Goal: Check status: Check status

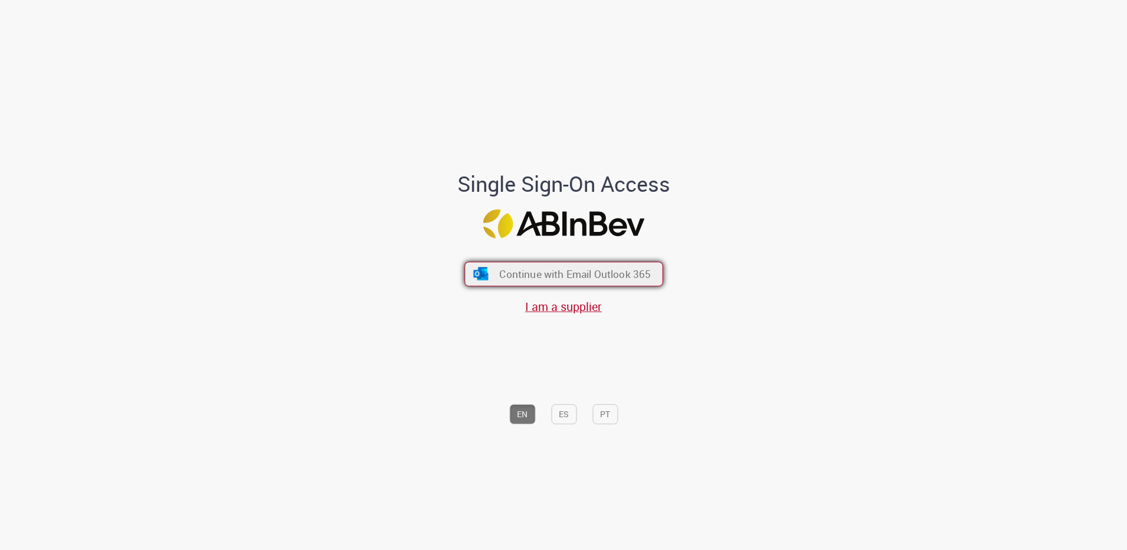
click at [569, 281] on span "Continue with Email Outlook 365" at bounding box center [575, 274] width 152 height 14
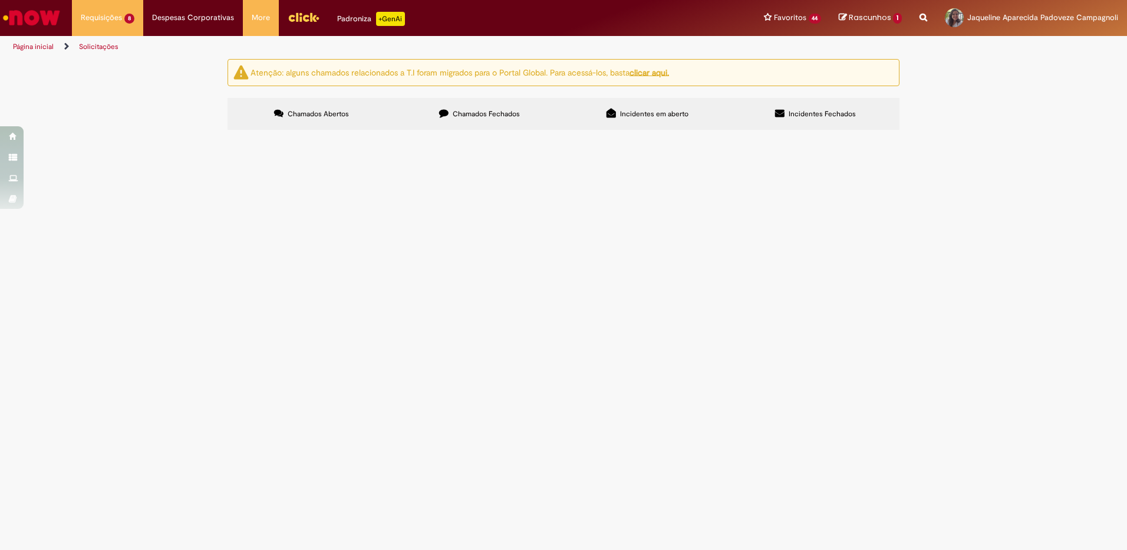
drag, startPoint x: 244, startPoint y: 206, endPoint x: 279, endPoint y: 204, distance: 36.0
click at [0, 0] on td "R13461522" at bounding box center [0, 0] width 0 height 0
drag, startPoint x: 244, startPoint y: 229, endPoint x: 285, endPoint y: 232, distance: 40.8
click at [0, 0] on td "R13461363" at bounding box center [0, 0] width 0 height 0
drag, startPoint x: 241, startPoint y: 204, endPoint x: 278, endPoint y: 206, distance: 37.2
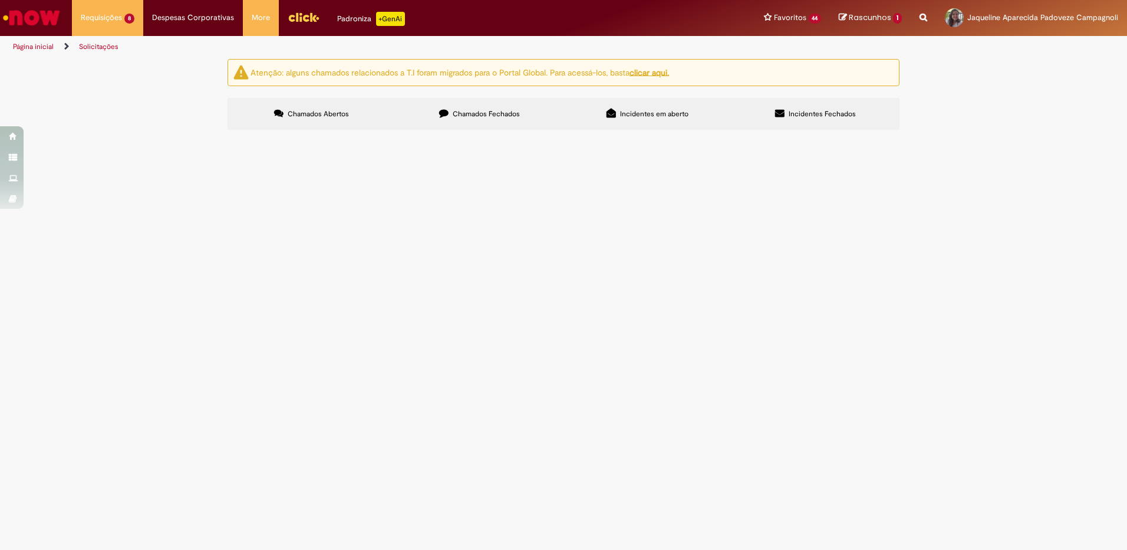
click at [0, 0] on td "R13461522" at bounding box center [0, 0] width 0 height 0
copy span "R13461522"
